Goal: Transaction & Acquisition: Purchase product/service

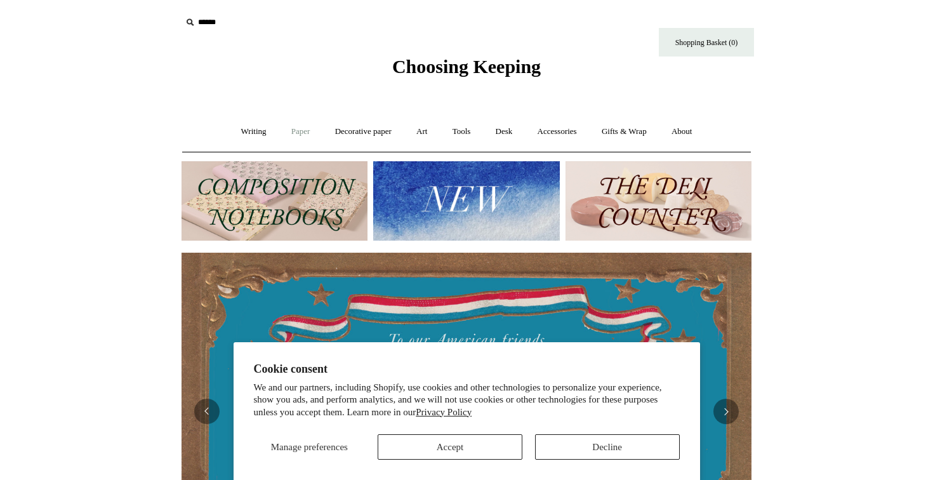
click at [294, 135] on link "Paper +" at bounding box center [301, 132] width 42 height 34
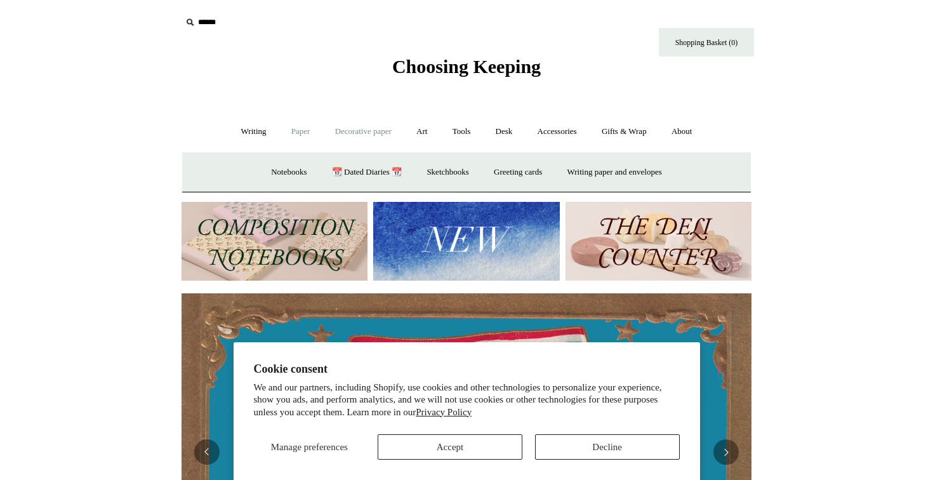
click at [346, 132] on link "Decorative paper +" at bounding box center [363, 132] width 79 height 34
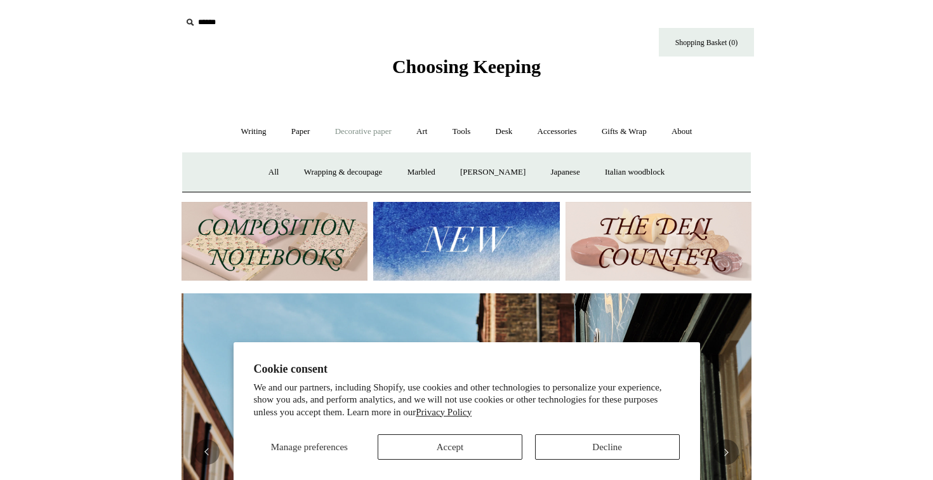
scroll to position [0, 570]
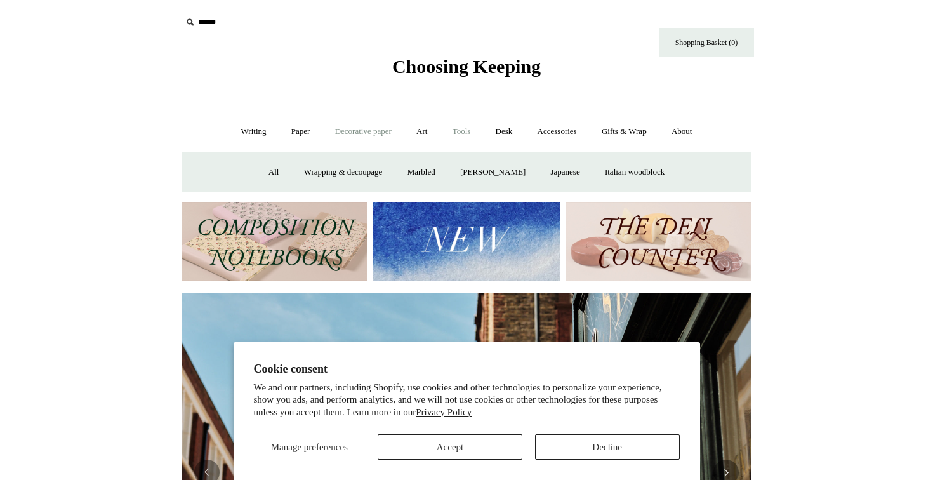
click at [460, 129] on link "Tools +" at bounding box center [461, 132] width 41 height 34
click at [426, 128] on link "Art +" at bounding box center [422, 132] width 34 height 34
click at [551, 132] on link "Accessories +" at bounding box center [557, 132] width 62 height 34
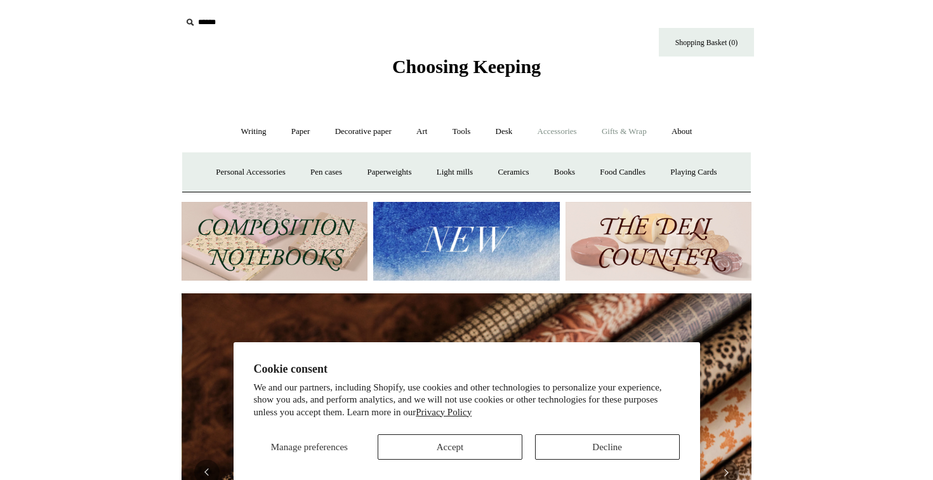
scroll to position [0, 1139]
click at [642, 133] on link "Gifts & Wrap +" at bounding box center [624, 132] width 68 height 34
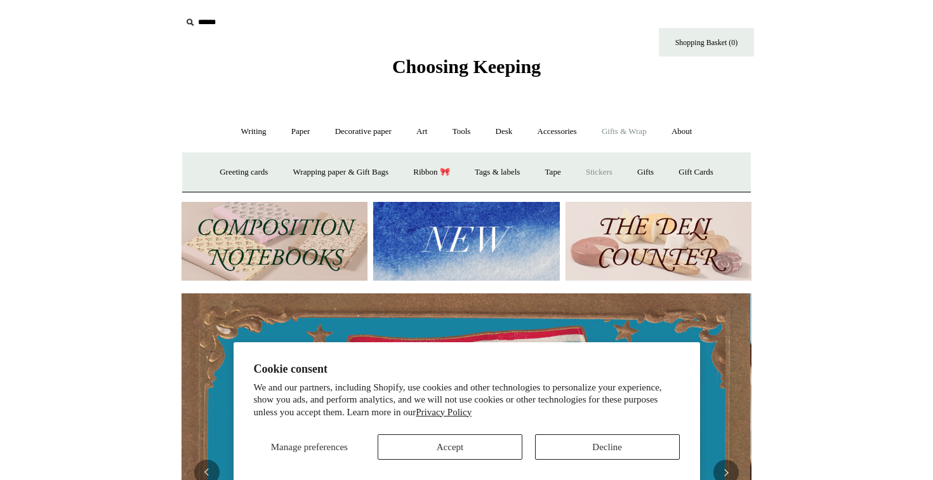
scroll to position [0, 0]
click at [380, 170] on link "Wrapping paper & Gift Bags" at bounding box center [341, 172] width 118 height 34
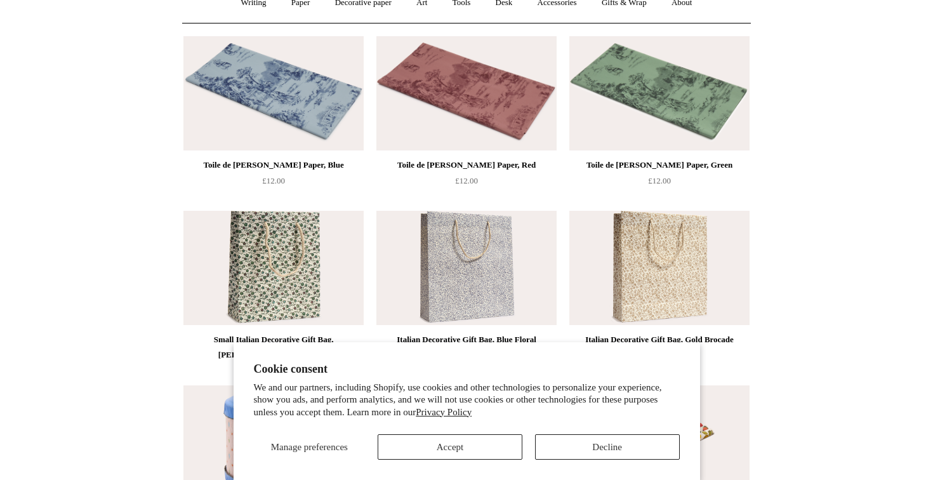
scroll to position [133, 0]
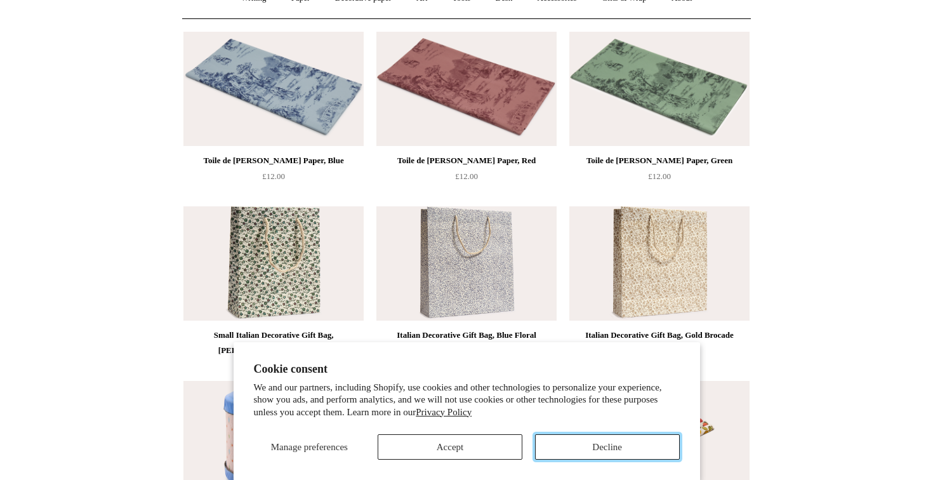
click at [602, 449] on button "Decline" at bounding box center [607, 446] width 145 height 25
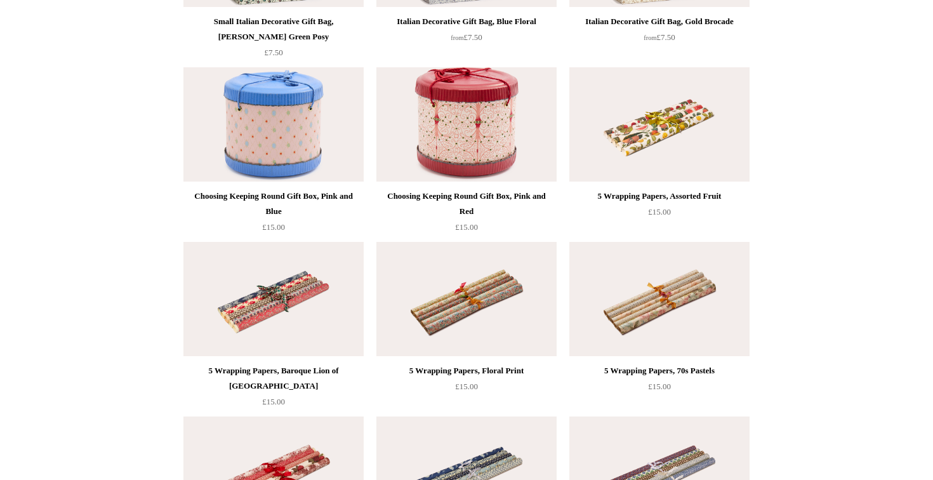
scroll to position [328, 0]
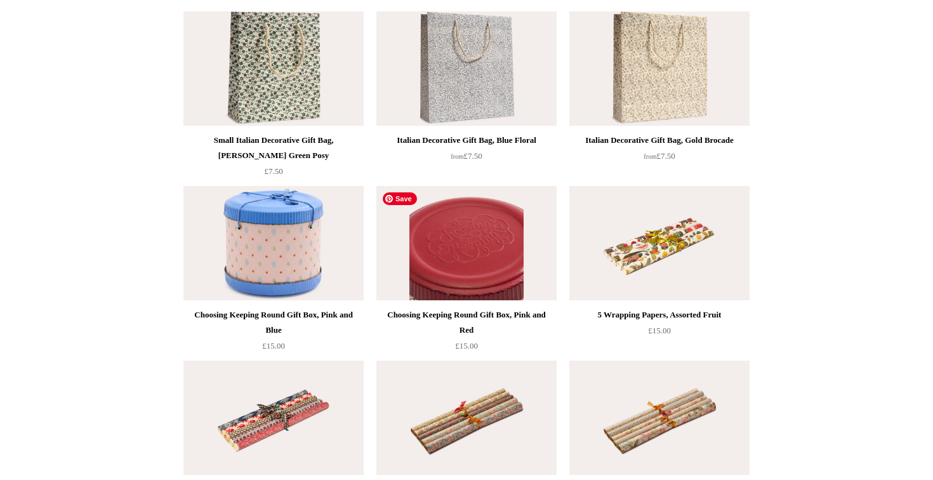
click at [456, 254] on img at bounding box center [466, 243] width 180 height 114
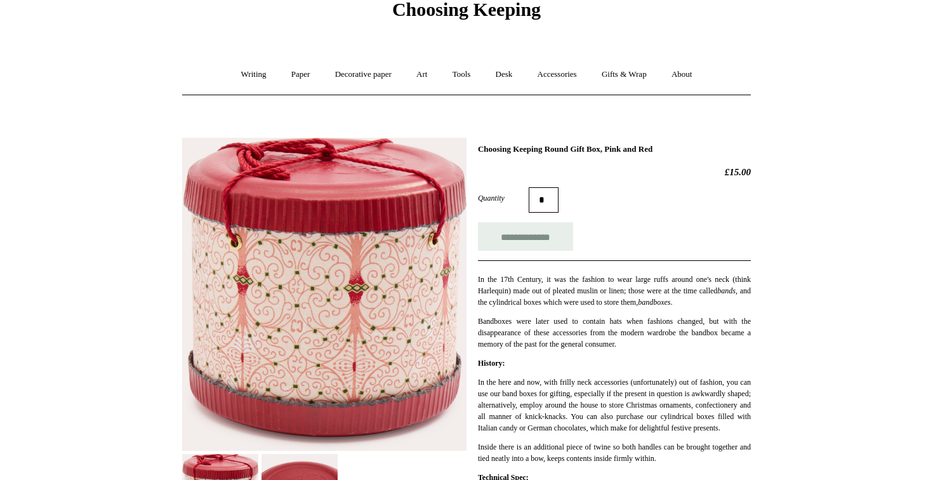
scroll to position [58, 0]
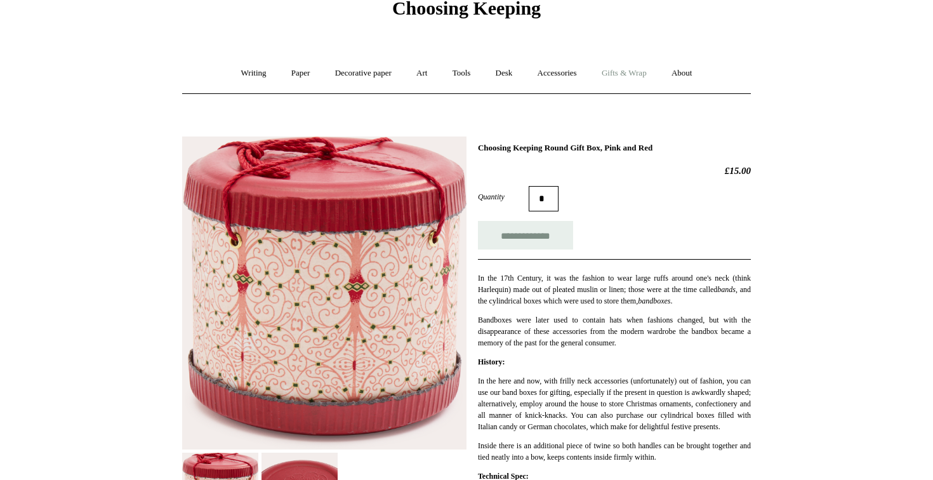
click at [609, 70] on link "Gifts & Wrap +" at bounding box center [624, 73] width 68 height 34
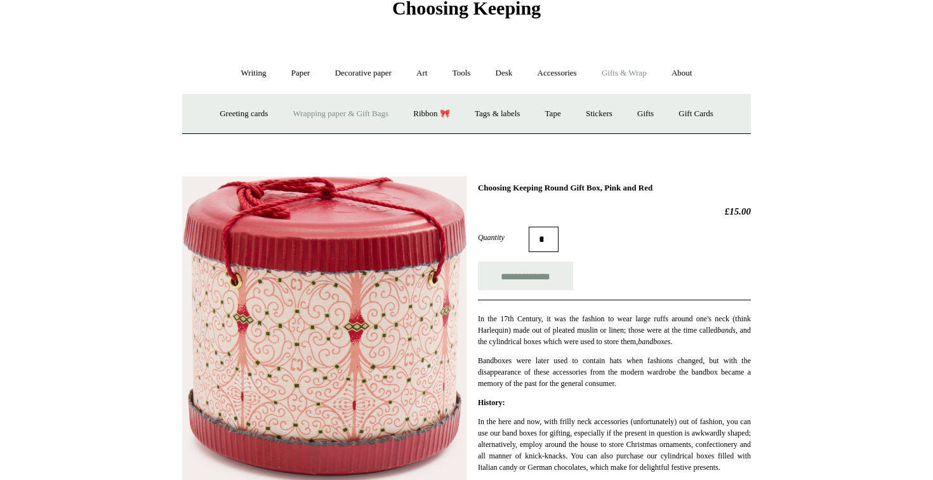
click at [301, 114] on link "Wrapping paper & Gift Bags" at bounding box center [341, 114] width 118 height 34
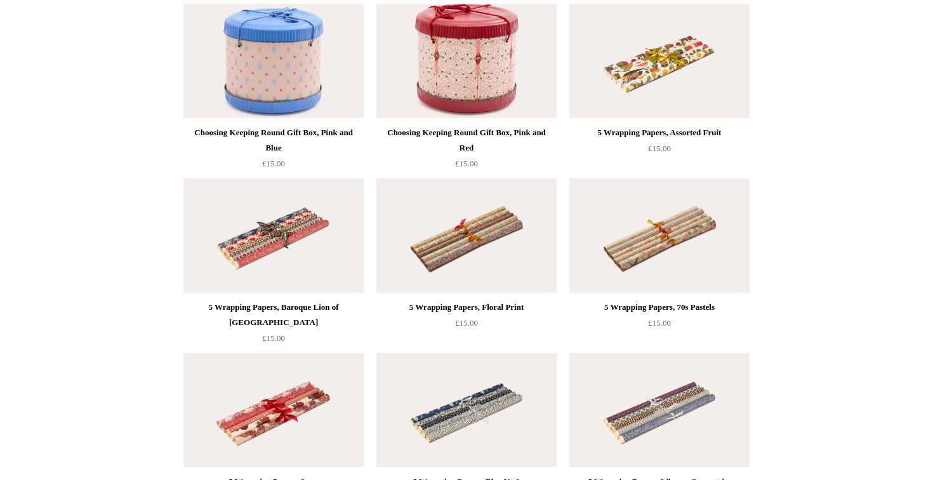
scroll to position [371, 0]
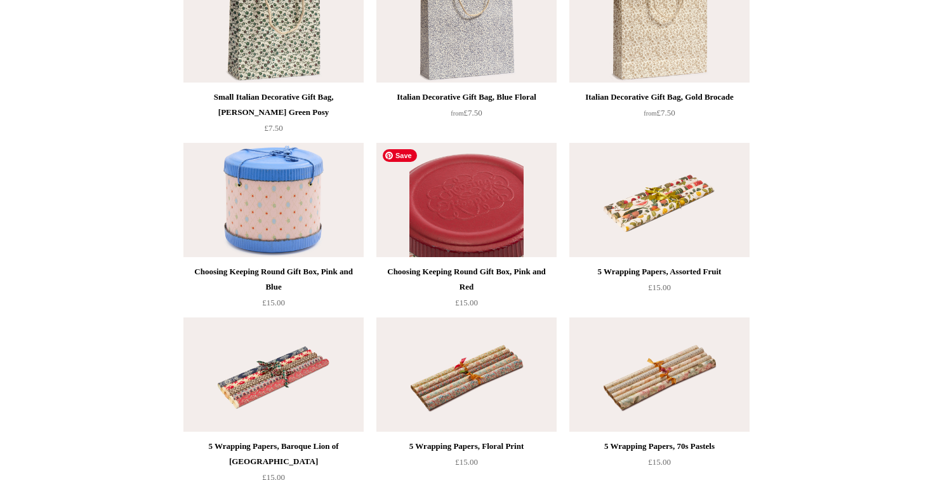
click at [447, 224] on img at bounding box center [466, 200] width 180 height 114
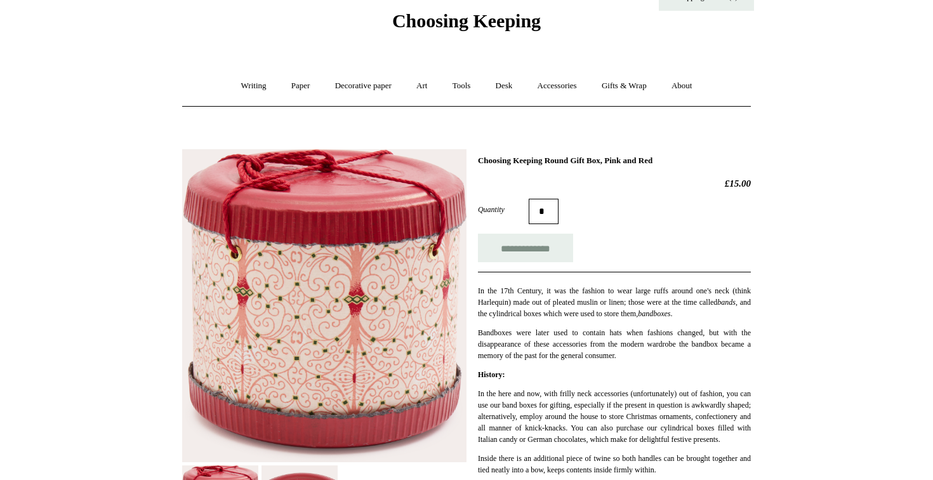
scroll to position [45, 0]
click at [641, 91] on link "Gifts & Wrap +" at bounding box center [624, 87] width 68 height 34
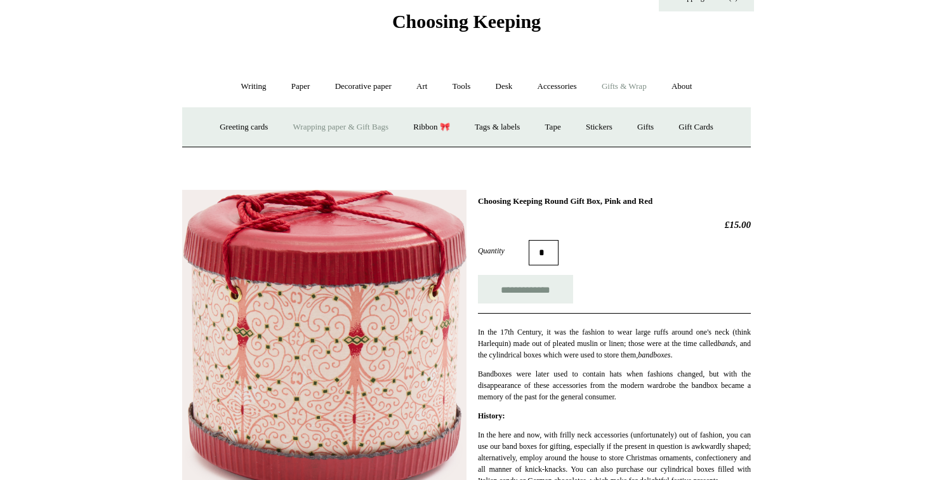
click at [358, 124] on link "Wrapping paper & Gift Bags" at bounding box center [341, 127] width 118 height 34
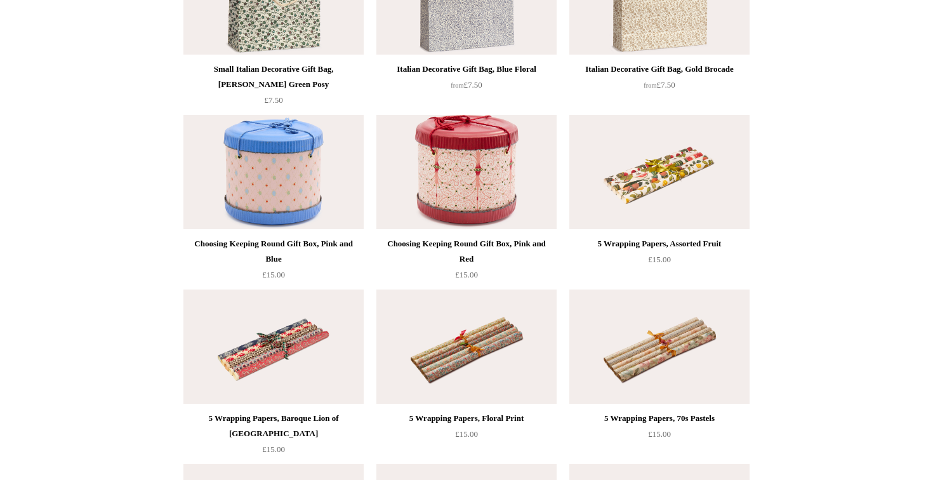
scroll to position [362, 0]
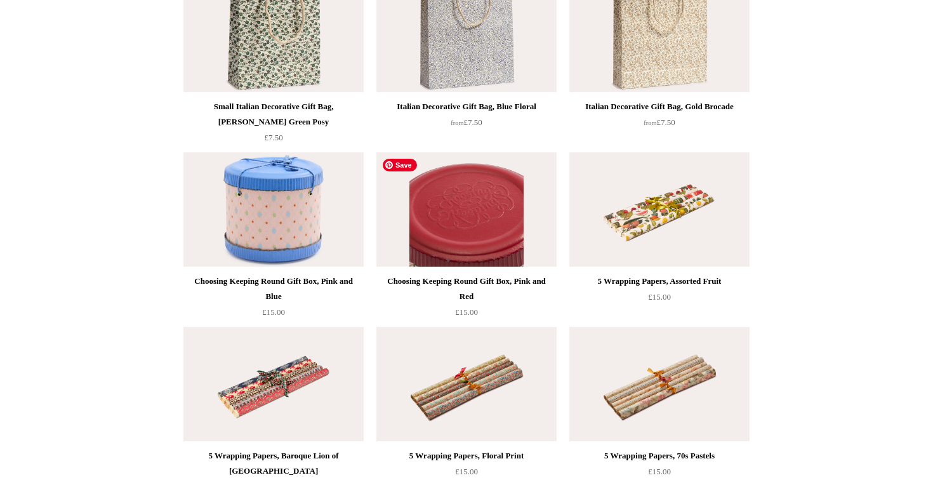
click at [459, 240] on img at bounding box center [466, 209] width 180 height 114
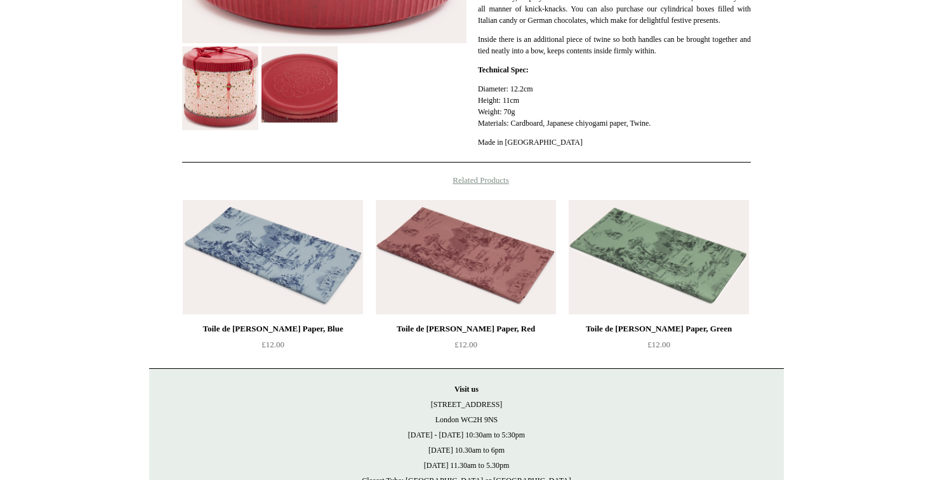
scroll to position [575, 0]
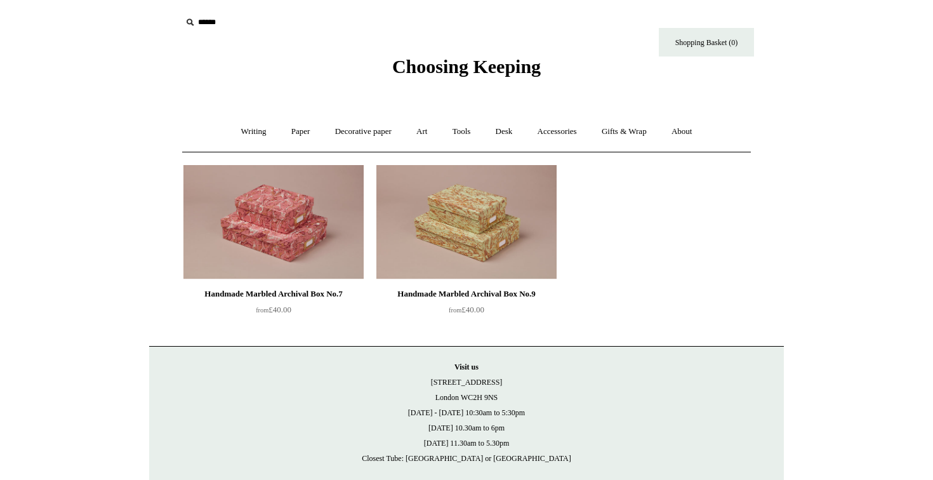
click at [213, 25] on input "text" at bounding box center [259, 22] width 156 height 23
type input "***"
click at [320, 11] on input "*" at bounding box center [326, 22] width 13 height 22
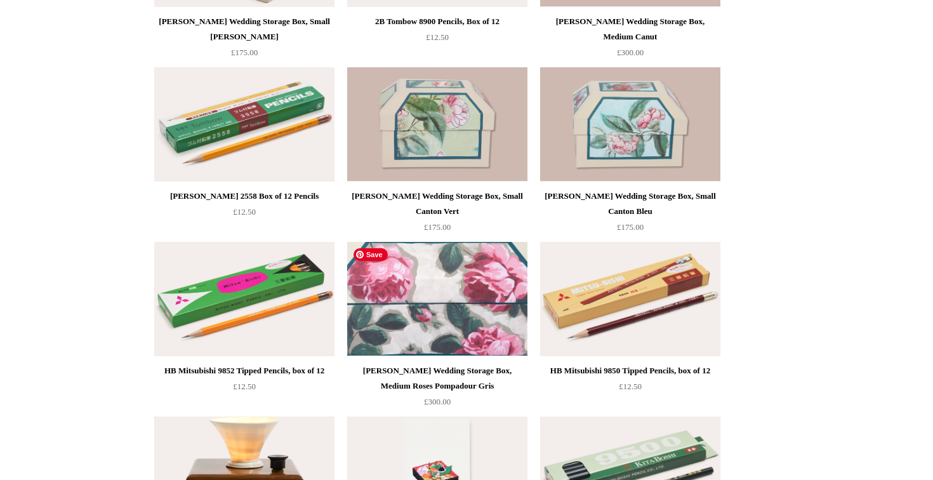
scroll to position [3339, 0]
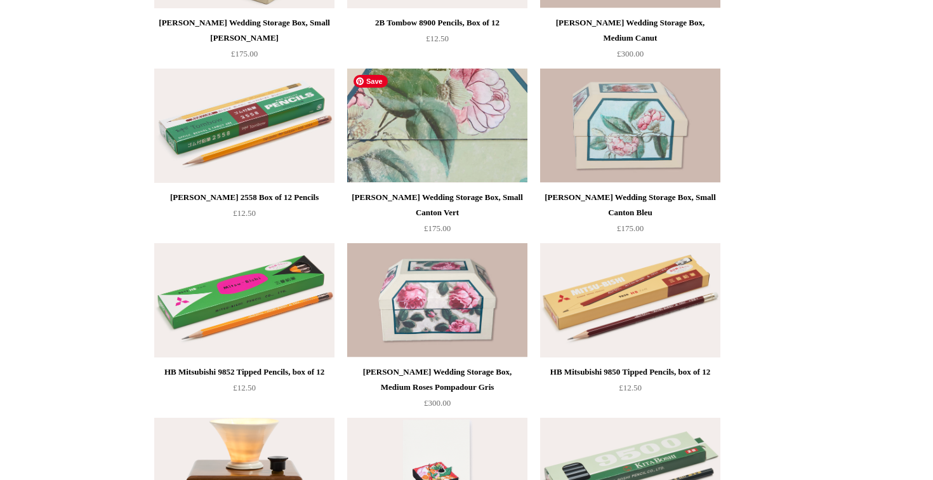
click at [407, 128] on img at bounding box center [437, 126] width 180 height 114
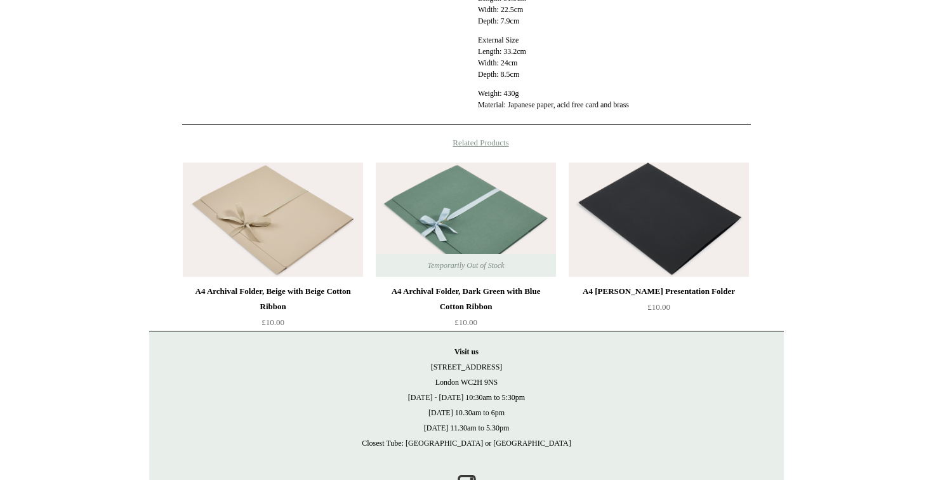
scroll to position [485, 0]
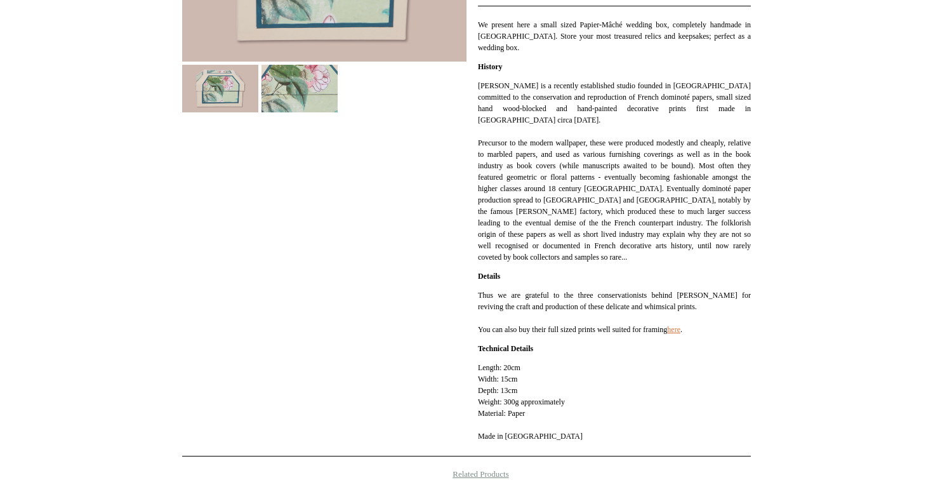
scroll to position [312, 0]
